Goal: Information Seeking & Learning: Find contact information

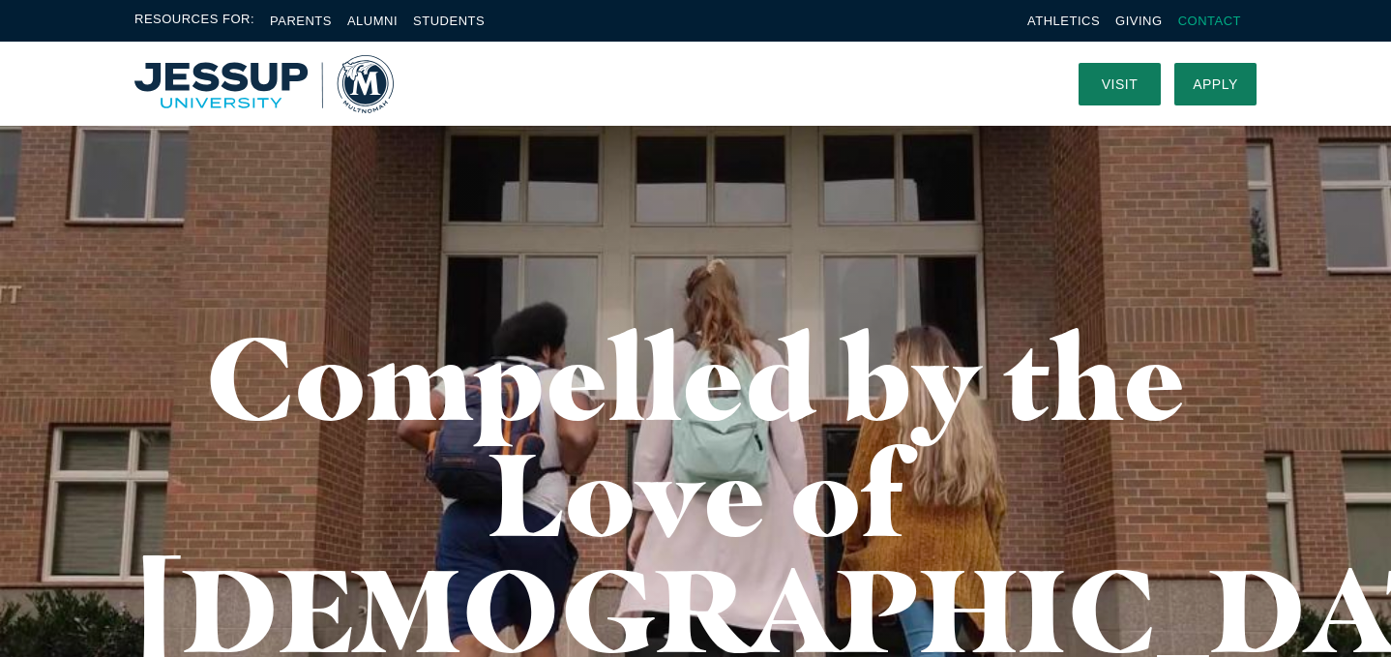
click at [1207, 22] on link "Contact" at bounding box center [1209, 21] width 63 height 15
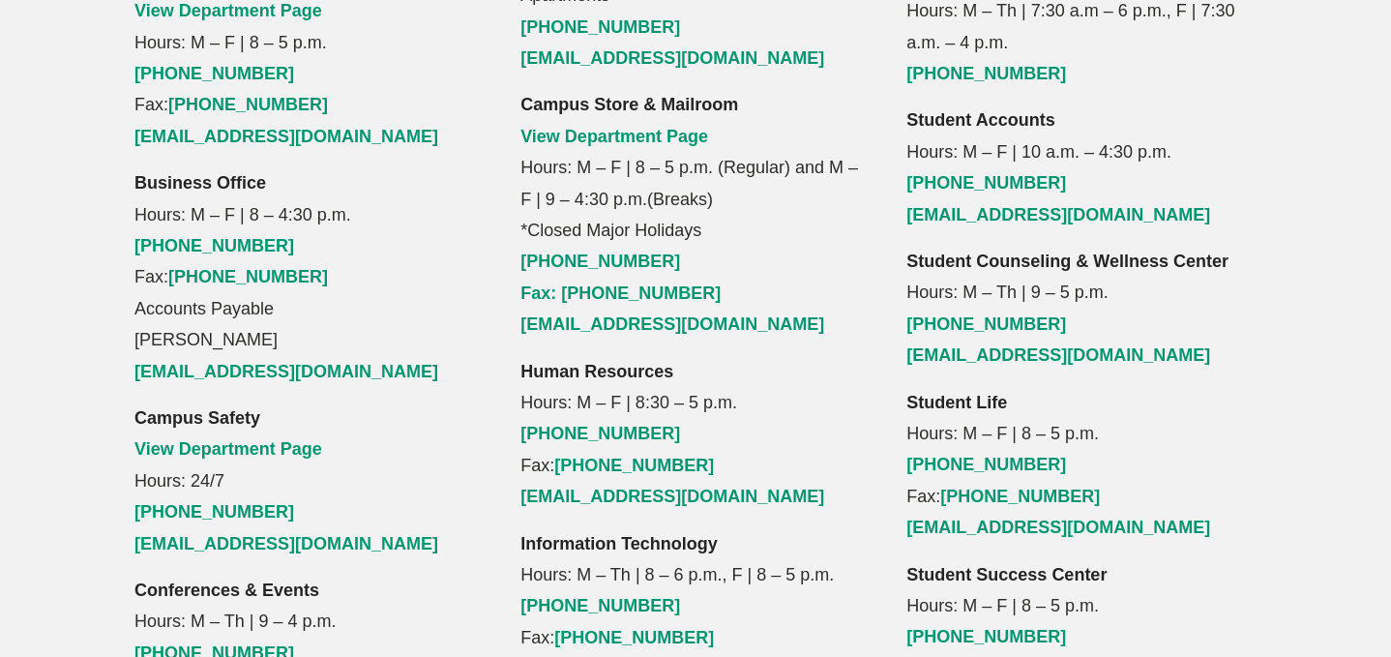
scroll to position [2072, 0]
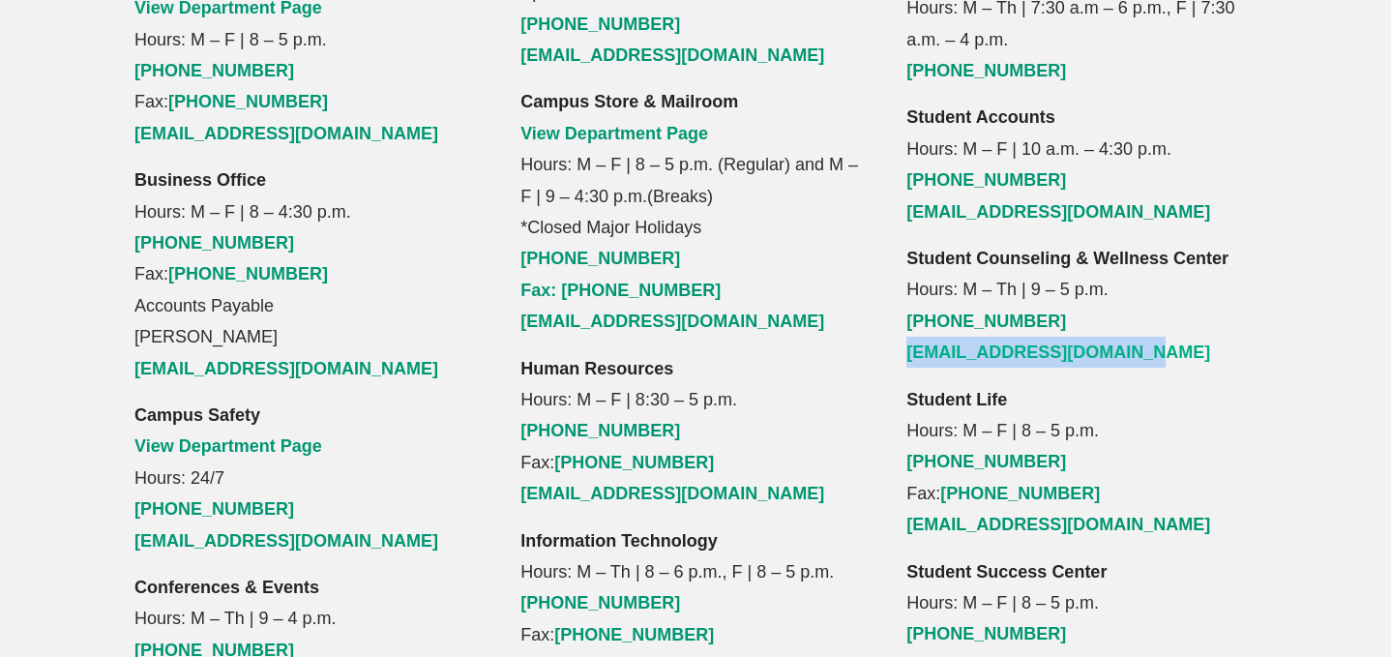
drag, startPoint x: 1152, startPoint y: 228, endPoint x: 907, endPoint y: 236, distance: 244.9
click at [907, 243] on p "Student Counseling & Wellness Center Hours: M – Th | 9 – 5 p.m. [PHONE_NUMBER] …" at bounding box center [1081, 306] width 350 height 126
copy link "[EMAIL_ADDRESS][DOMAIN_NAME]"
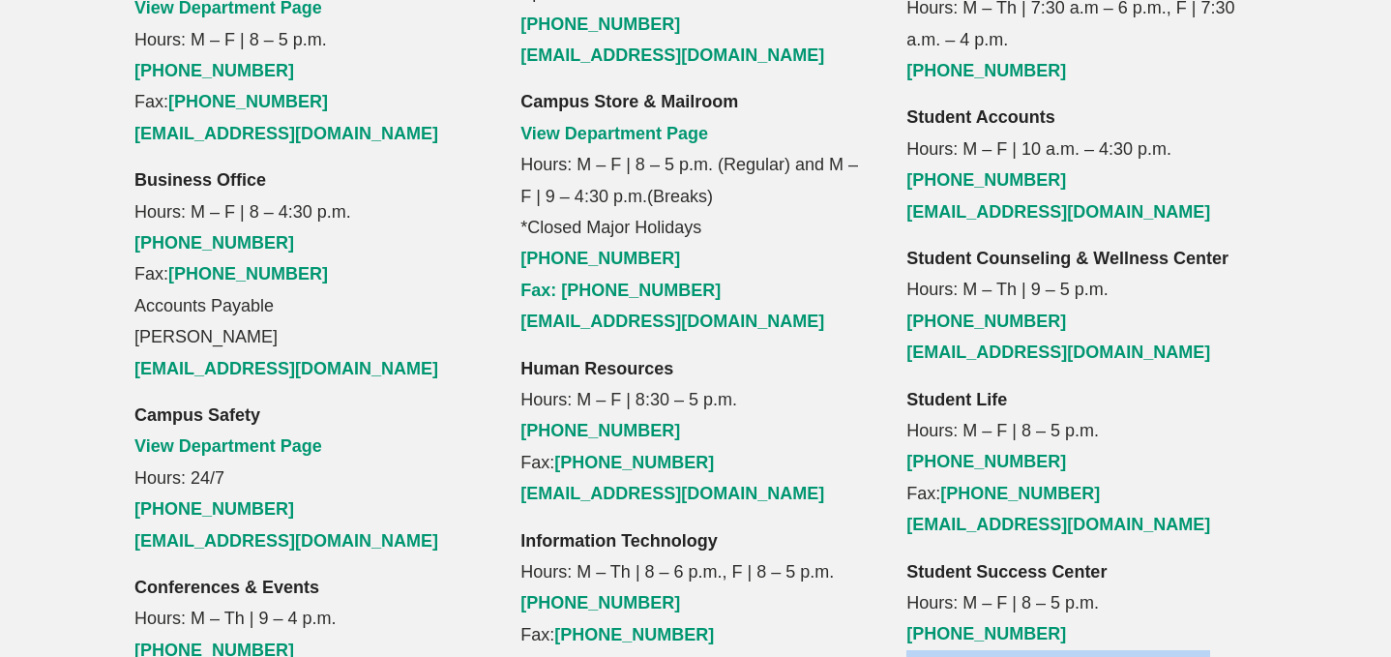
drag, startPoint x: 1196, startPoint y: 547, endPoint x: 903, endPoint y: 542, distance: 293.1
click at [903, 542] on div "Library View Department Page Hours: M – F | 10 – 2 p.m. [PHONE_NUMBER] [EMAIL_A…" at bounding box center [1082, 56] width 386 height 1284
copy link "[EMAIL_ADDRESS][DOMAIN_NAME]"
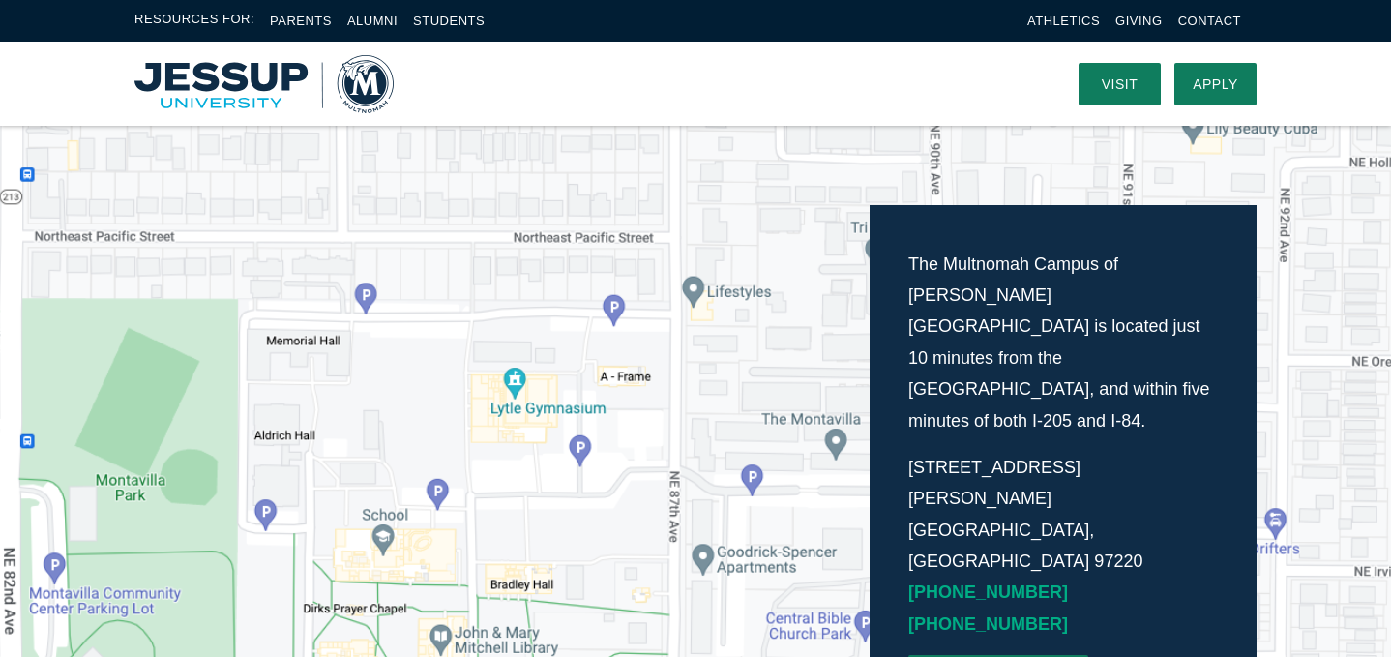
scroll to position [363, 0]
